Goal: Find specific page/section: Find specific page/section

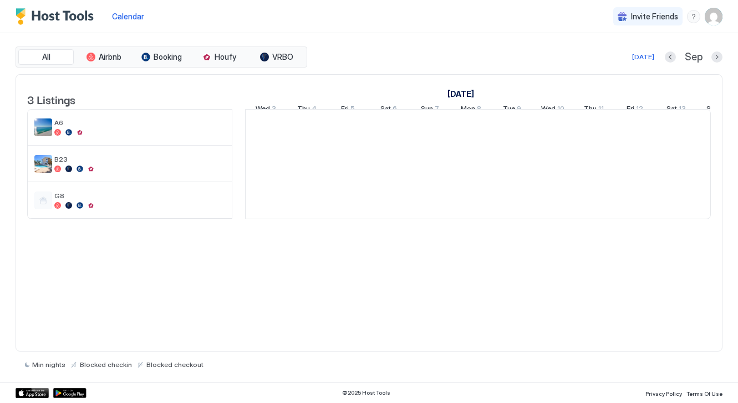
scroll to position [0, 616]
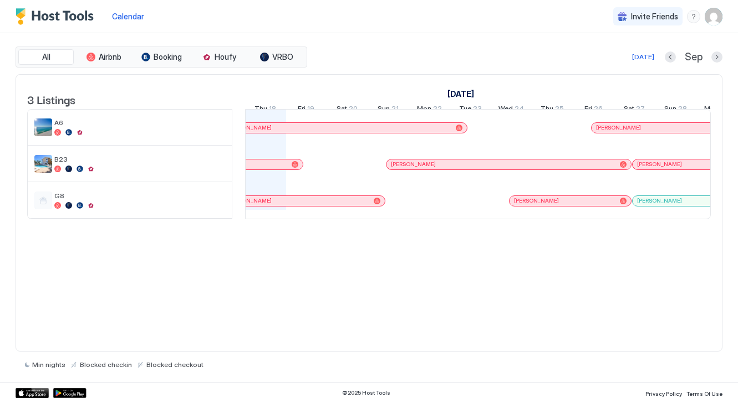
click at [395, 132] on div "[PERSON_NAME]" at bounding box center [344, 128] width 244 height 10
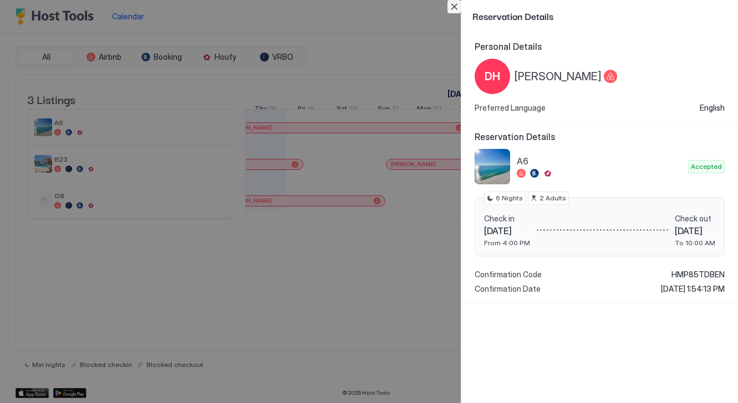
click at [458, 3] on button "Close" at bounding box center [453, 6] width 13 height 13
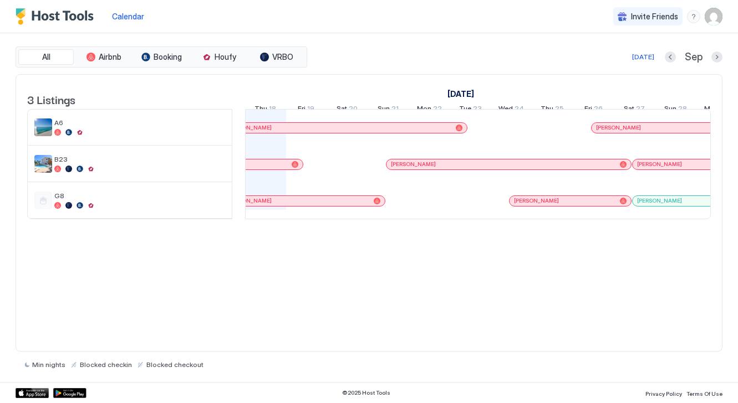
click at [451, 169] on div at bounding box center [451, 164] width 9 height 9
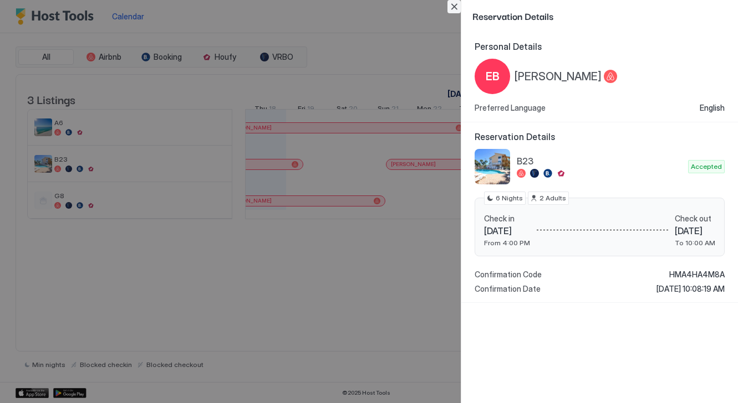
click at [458, 6] on button "Close" at bounding box center [453, 6] width 13 height 13
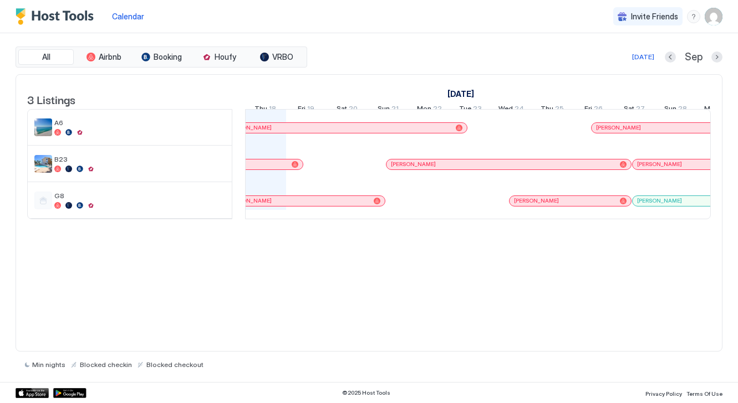
click at [642, 131] on div "[PERSON_NAME]" at bounding box center [687, 127] width 183 height 7
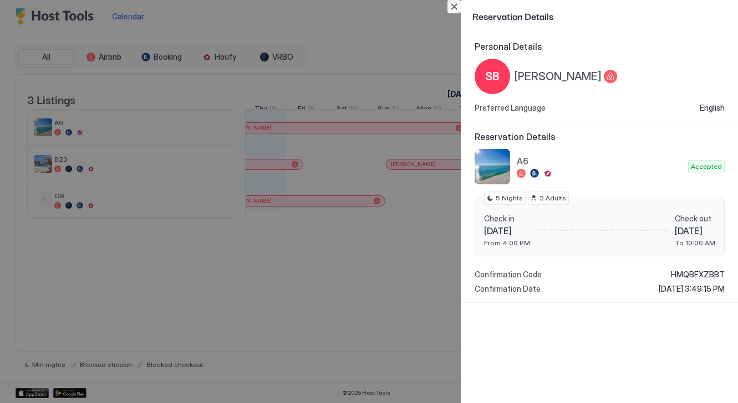
click at [456, 7] on button "Close" at bounding box center [453, 6] width 13 height 13
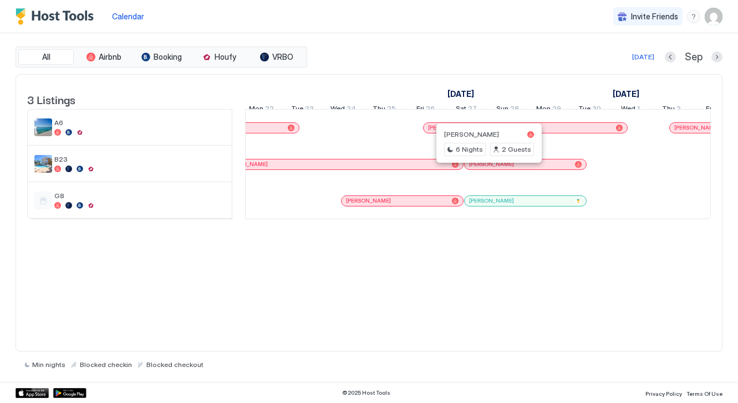
scroll to position [0, 0]
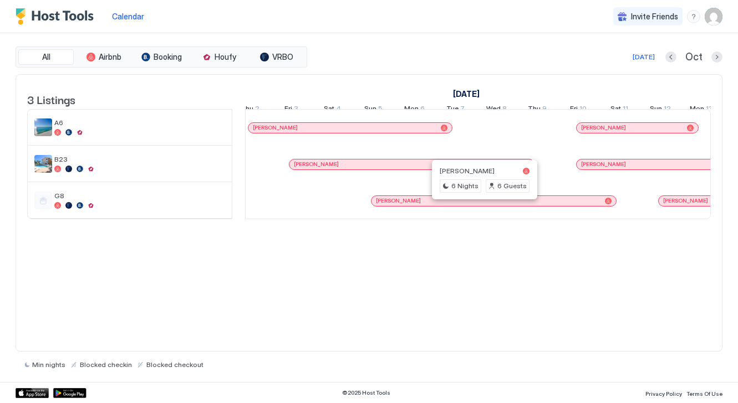
click at [482, 206] on div at bounding box center [481, 201] width 9 height 9
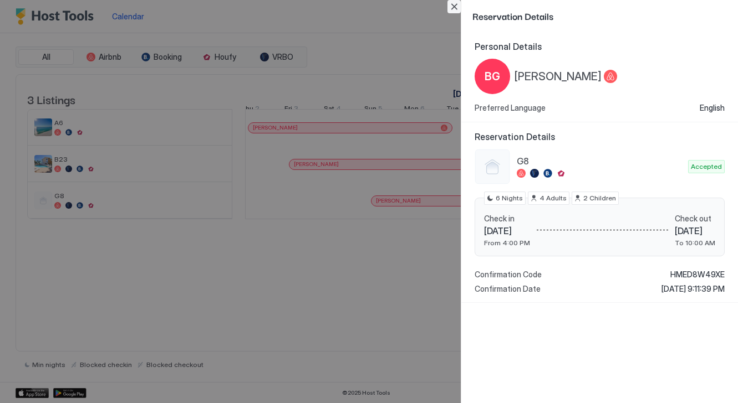
click at [454, 4] on button "Close" at bounding box center [453, 6] width 13 height 13
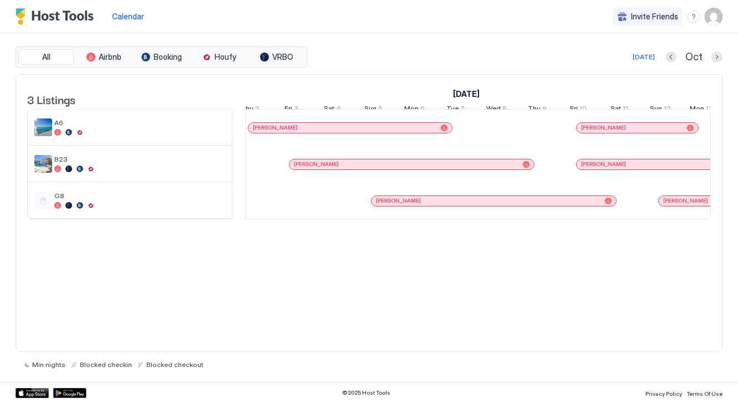
click at [381, 169] on div at bounding box center [381, 164] width 9 height 9
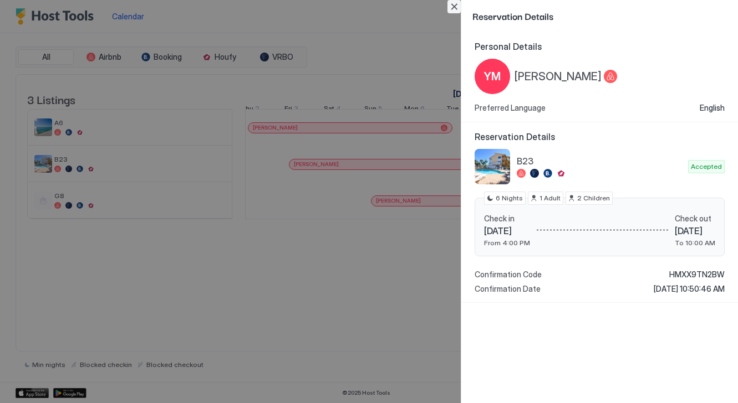
click at [450, 4] on button "Close" at bounding box center [453, 6] width 13 height 13
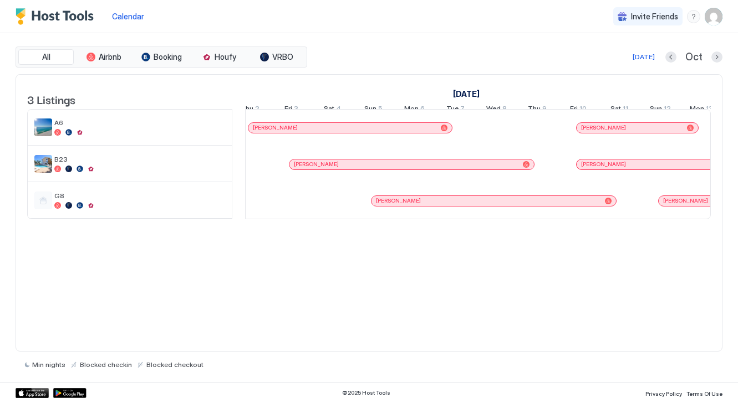
click at [348, 132] on div at bounding box center [347, 128] width 9 height 9
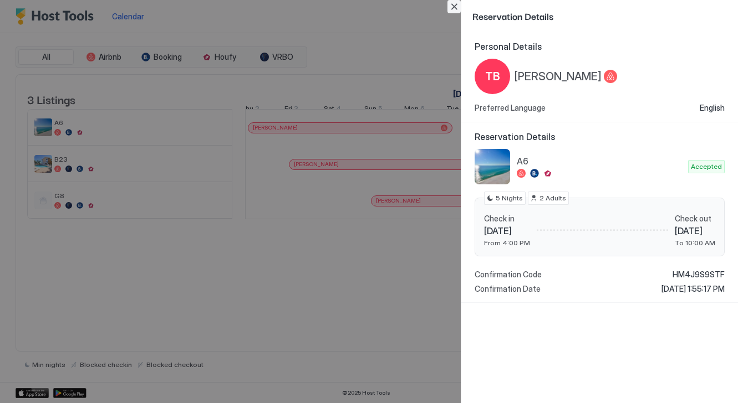
click at [453, 5] on button "Close" at bounding box center [453, 6] width 13 height 13
